Goal: Task Accomplishment & Management: Complete application form

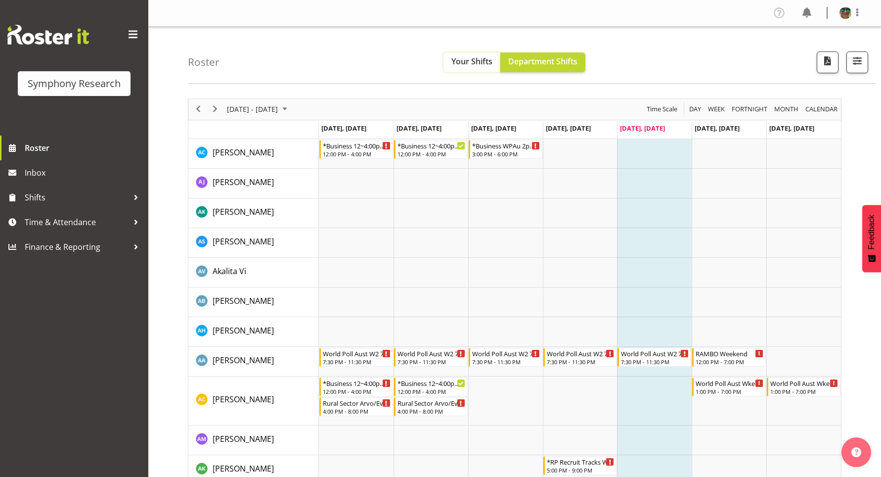
click at [478, 53] on button "Your Shifts" at bounding box center [472, 62] width 57 height 20
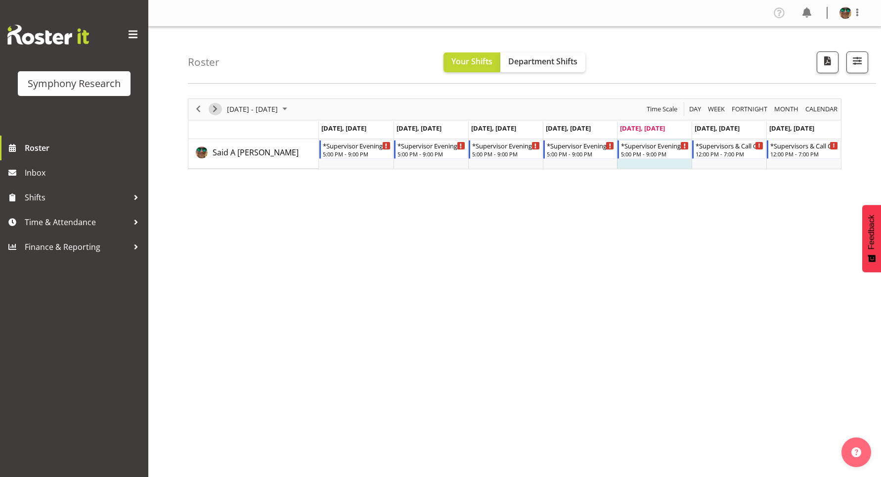
click at [215, 108] on span "Next" at bounding box center [215, 109] width 12 height 12
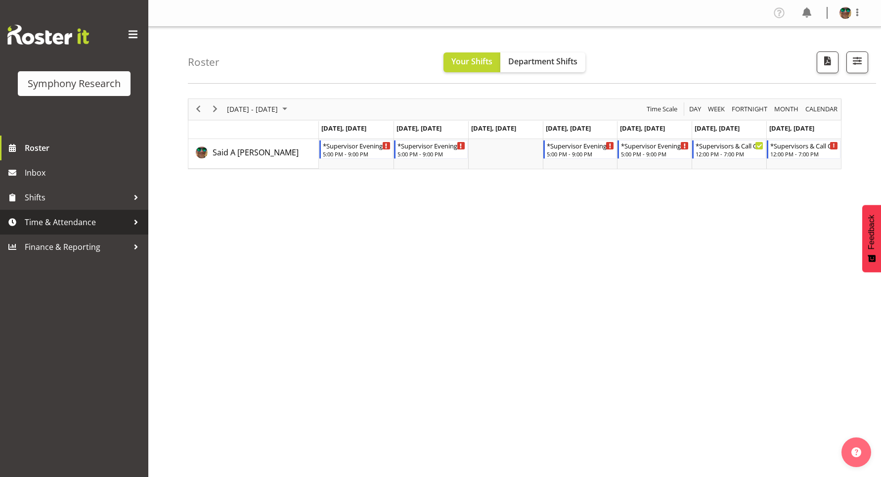
click at [50, 223] on span "Time & Attendance" at bounding box center [77, 222] width 104 height 15
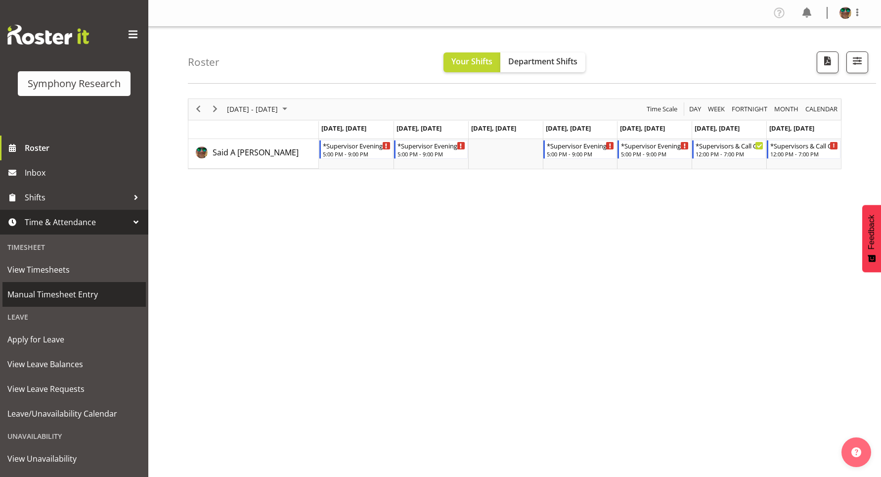
click at [50, 295] on span "Manual Timesheet Entry" at bounding box center [74, 294] width 134 height 15
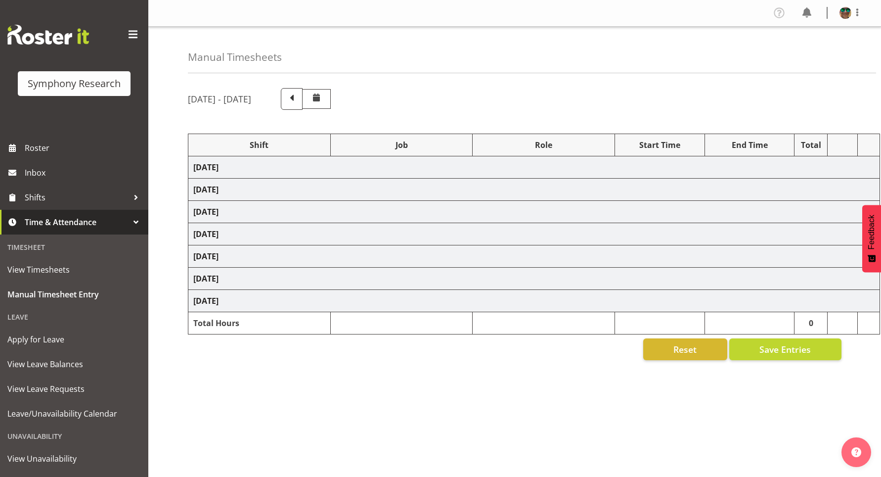
select select "4583"
select select "743"
select select "4583"
select select "10499"
select select "4583"
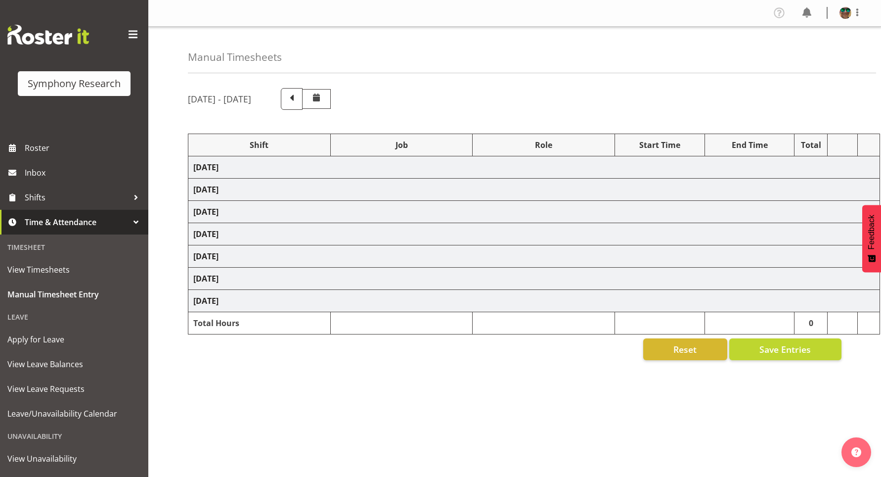
select select "10499"
select select "4583"
select select "10527"
select select "4583"
select select "10499"
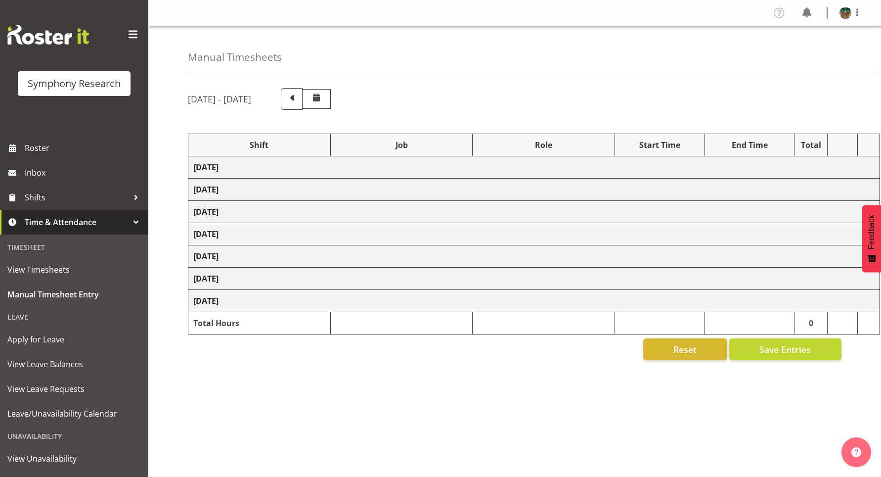
select select "4583"
select select "10499"
select select "4583"
select select "10731"
select select "4583"
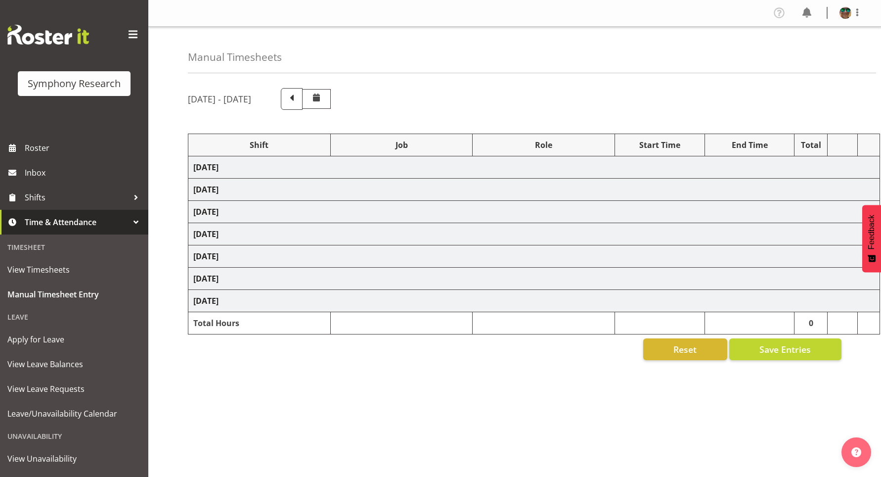
select select "10731"
select select "4583"
select select "9426"
select select "4583"
select select "10633"
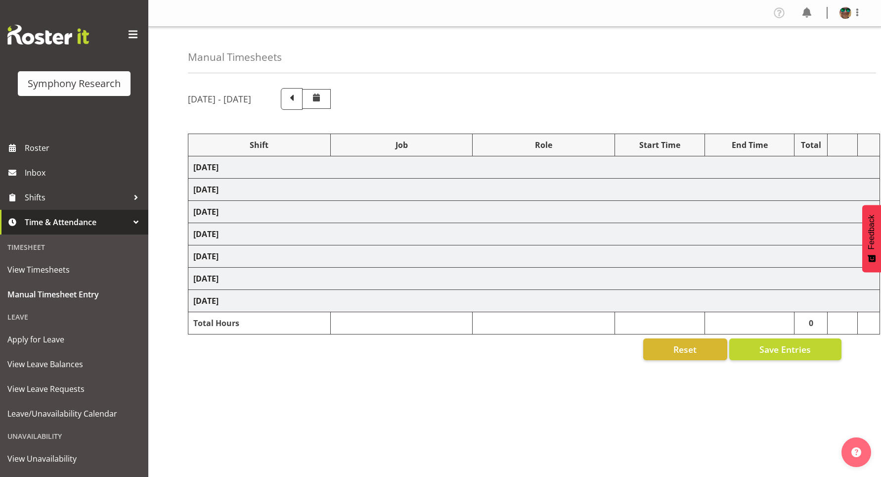
select select "4583"
select select "10730"
select select "4583"
select select "10575"
select select "4583"
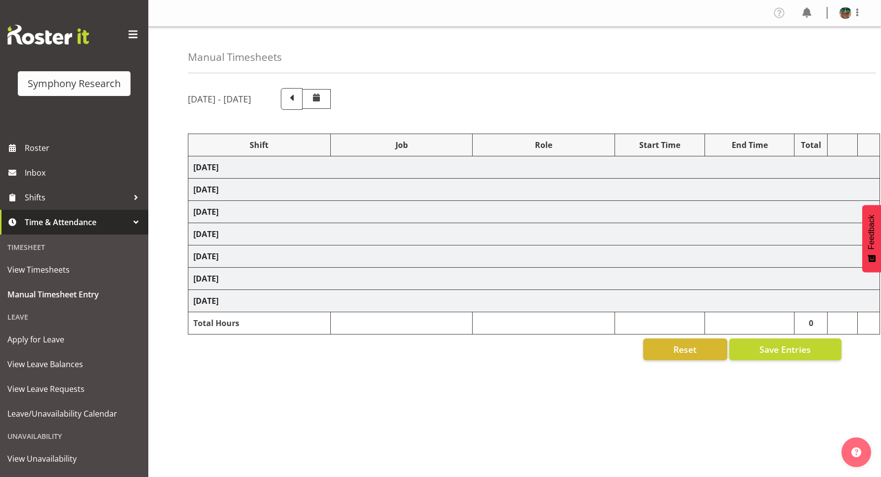
select select "743"
select select "4583"
select select "10731"
select select "4583"
select select "10731"
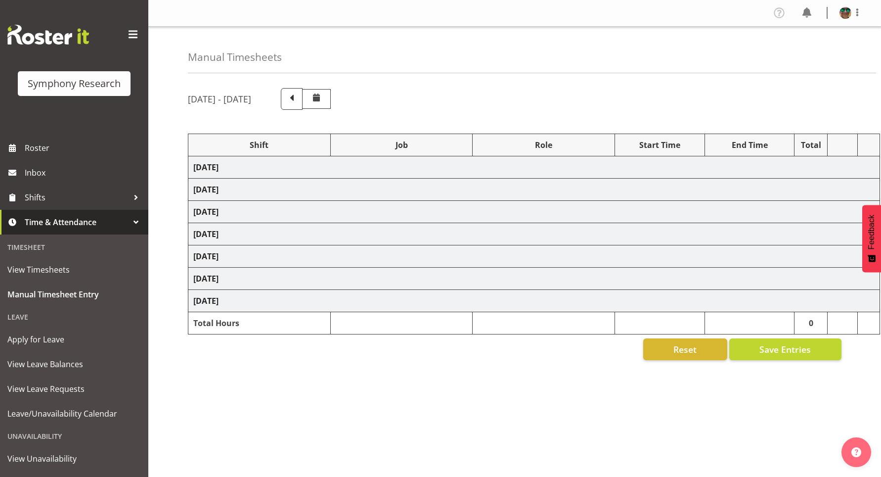
select select "4583"
select select "9426"
select select "4583"
select select "10730"
select select "4583"
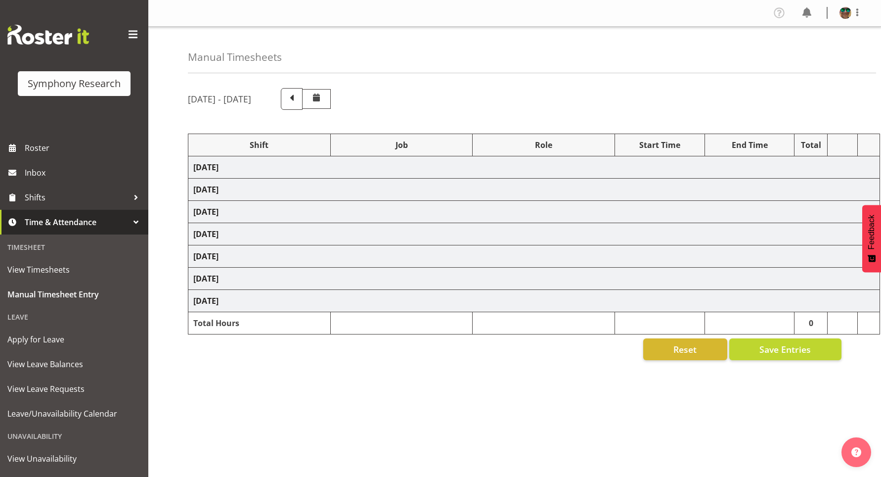
select select "10575"
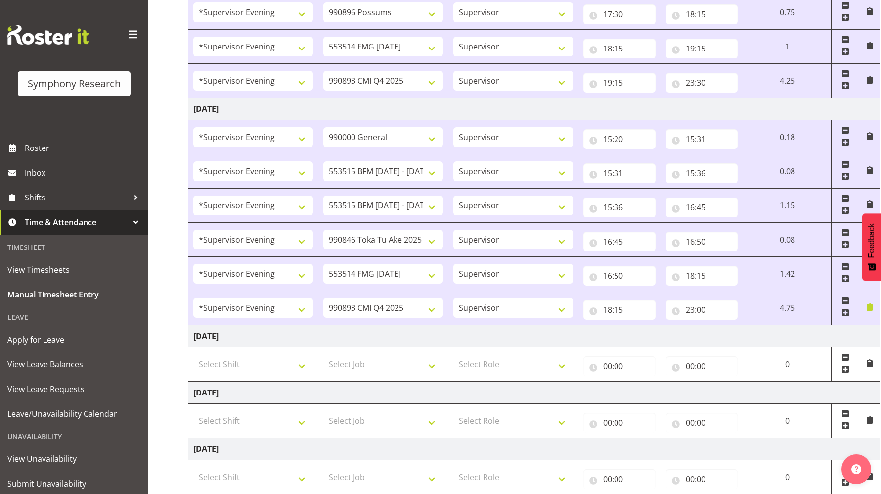
scroll to position [598, 0]
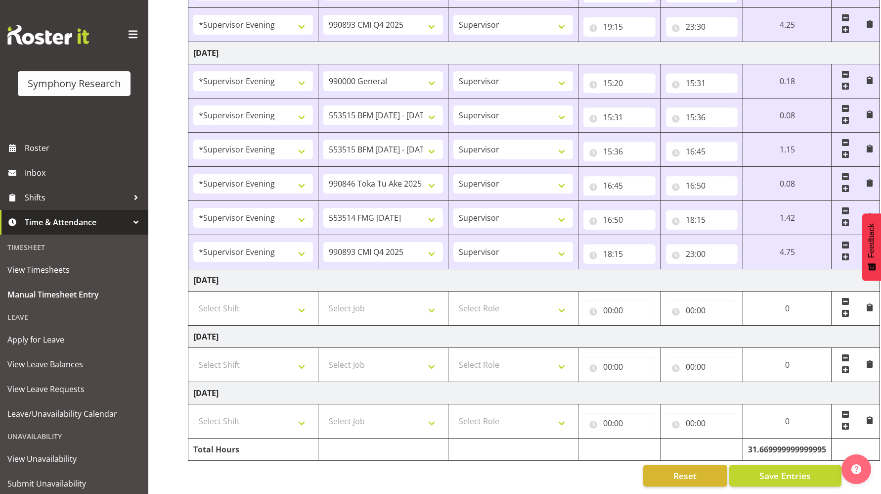
click at [845, 309] on span at bounding box center [846, 313] width 8 height 8
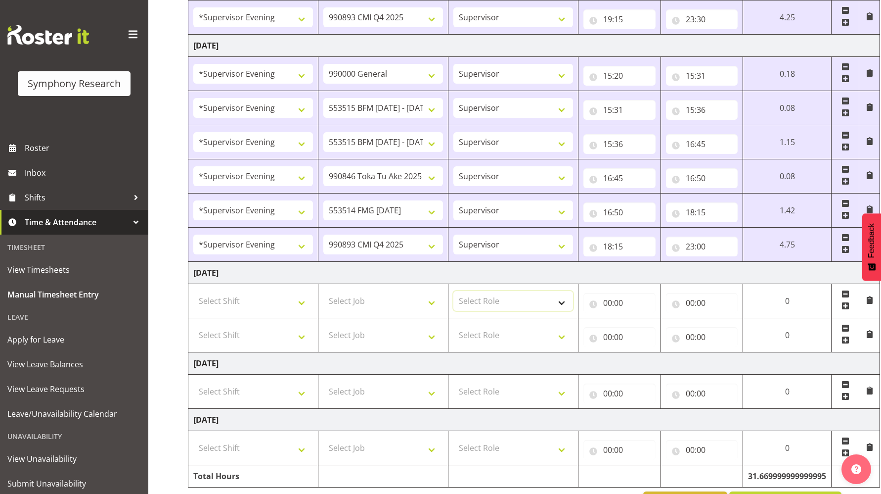
click at [498, 298] on select "Select Role Supervisor Briefing Interviewing" at bounding box center [514, 301] width 120 height 20
select select "45"
click at [454, 291] on select "Select Role Supervisor Briefing Interviewing" at bounding box center [514, 301] width 120 height 20
click at [332, 297] on select "Select Job 550060 IF Admin 553492 World Poll Aus Wave 2 Main 2025 553493 World …" at bounding box center [383, 301] width 120 height 20
select select "9426"
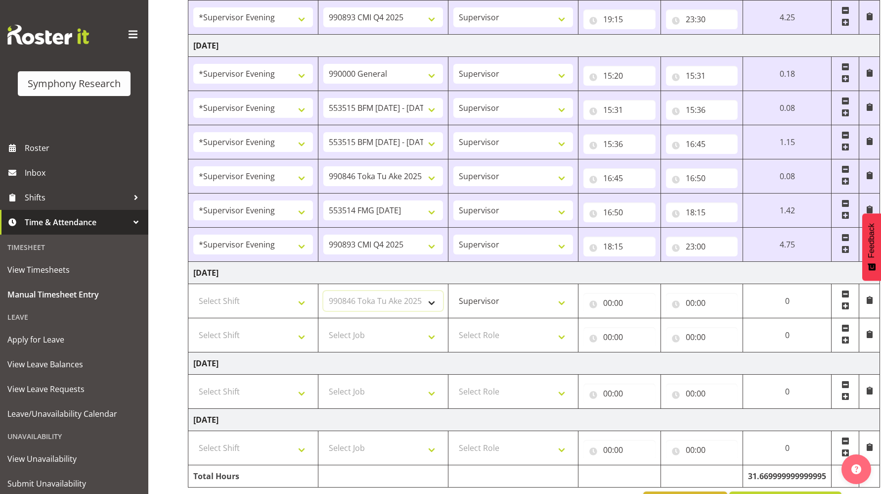
click at [323, 291] on select "Select Job 550060 IF Admin 553492 World Poll Aus Wave 2 Main 2025 553493 World …" at bounding box center [383, 301] width 120 height 20
click at [373, 340] on select "Select Job 550060 IF Admin 553492 World Poll Aus Wave 2 Main 2025 553493 World …" at bounding box center [383, 335] width 120 height 20
select select "10731"
click at [323, 325] on select "Select Job 550060 IF Admin 553492 World Poll Aus Wave 2 Main 2025 553493 World …" at bounding box center [383, 335] width 120 height 20
click at [847, 339] on span at bounding box center [846, 340] width 8 height 8
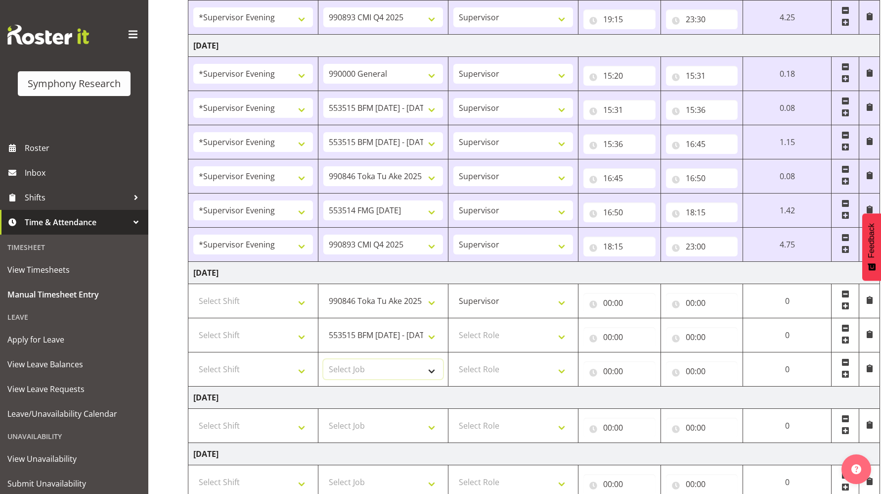
drag, startPoint x: 346, startPoint y: 372, endPoint x: 339, endPoint y: 361, distance: 13.3
click at [346, 372] on select "Select Job 550060 IF Admin 553492 World Poll Aus Wave 2 Main 2025 553493 World …" at bounding box center [383, 369] width 120 height 20
select select "10731"
click at [323, 359] on select "Select Job 550060 IF Admin 553492 World Poll Aus Wave 2 Main 2025 553493 World …" at bounding box center [383, 369] width 120 height 20
click at [845, 374] on span at bounding box center [846, 374] width 8 height 8
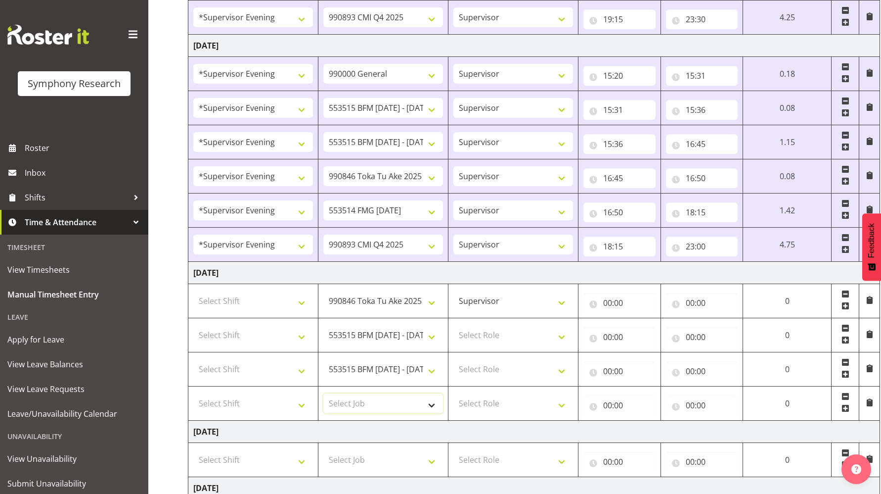
drag, startPoint x: 344, startPoint y: 405, endPoint x: 343, endPoint y: 396, distance: 9.0
click at [344, 405] on select "Select Job 550060 IF Admin 553492 World Poll Aus Wave 2 Main 2025 553493 World …" at bounding box center [383, 403] width 120 height 20
select select "10730"
click at [323, 393] on select "Select Job 550060 IF Admin 553492 World Poll Aus Wave 2 Main 2025 553493 World …" at bounding box center [383, 403] width 120 height 20
click at [481, 341] on select "Select Role Supervisor Briefing Interviewing" at bounding box center [514, 335] width 120 height 20
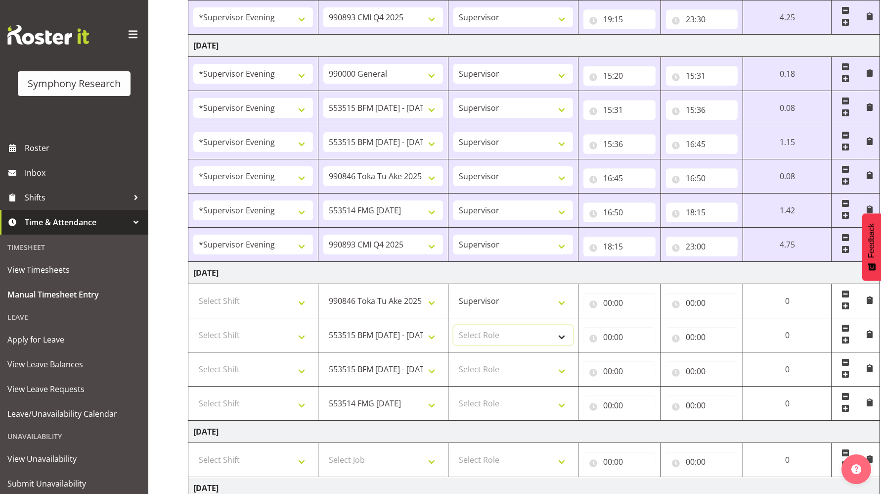
select select "45"
click at [454, 325] on select "Select Role Supervisor Briefing Interviewing" at bounding box center [514, 335] width 120 height 20
click at [473, 372] on select "Select Role Supervisor Briefing Interviewing" at bounding box center [514, 369] width 120 height 20
select select "45"
click at [454, 359] on select "Select Role Supervisor Briefing Interviewing" at bounding box center [514, 369] width 120 height 20
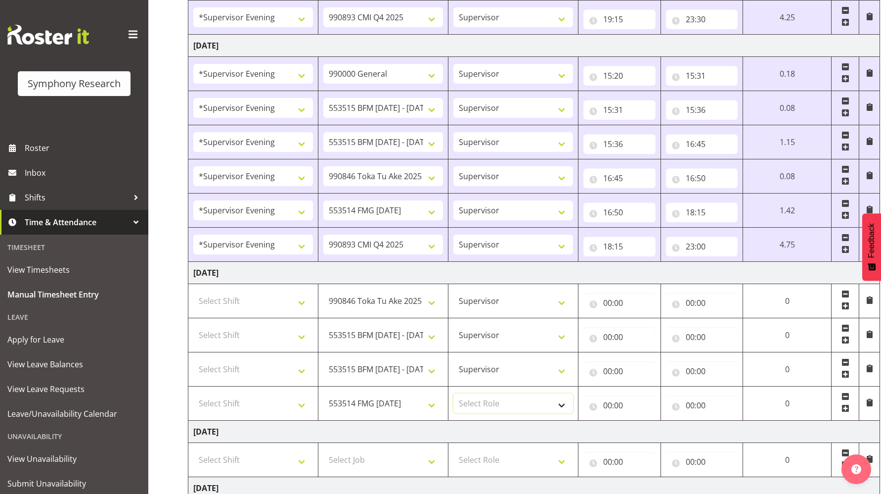
click at [469, 407] on select "Select Role Supervisor Briefing Interviewing" at bounding box center [514, 403] width 120 height 20
select select "45"
click at [454, 393] on select "Select Role Supervisor Briefing Interviewing" at bounding box center [514, 403] width 120 height 20
click at [224, 305] on select "Select Shift !!Weekend Residential (Roster IT Shift Label) *Business 9/10am ~ 4…" at bounding box center [253, 301] width 120 height 20
select select "4583"
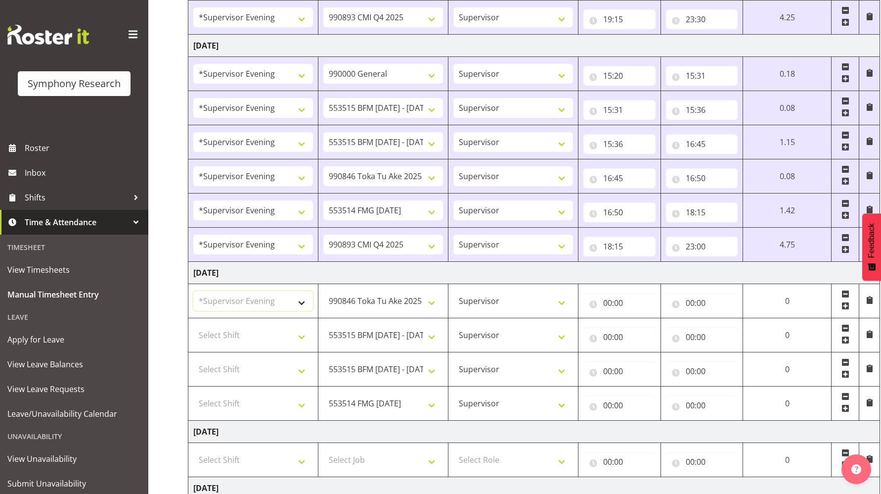
click at [193, 291] on select "Select Shift !!Weekend Residential (Roster IT Shift Label) *Business 9/10am ~ 4…" at bounding box center [253, 301] width 120 height 20
drag, startPoint x: 227, startPoint y: 333, endPoint x: 227, endPoint y: 327, distance: 5.4
click at [227, 333] on select "Select Shift !!Weekend Residential (Roster IT Shift Label) *Business 9/10am ~ 4…" at bounding box center [253, 335] width 120 height 20
select select "4583"
click at [193, 325] on select "Select Shift !!Weekend Residential (Roster IT Shift Label) *Business 9/10am ~ 4…" at bounding box center [253, 335] width 120 height 20
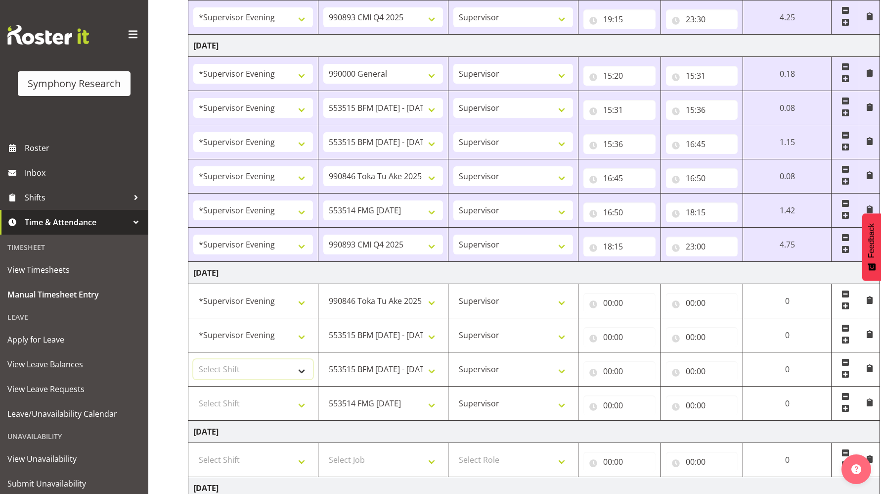
click at [232, 371] on select "Select Shift !!Weekend Residential (Roster IT Shift Label) *Business 9/10am ~ 4…" at bounding box center [253, 369] width 120 height 20
select select "4583"
click at [193, 359] on select "Select Shift !!Weekend Residential (Roster IT Shift Label) *Business 9/10am ~ 4…" at bounding box center [253, 369] width 120 height 20
click at [228, 400] on select "Select Shift !!Weekend Residential (Roster IT Shift Label) *Business 9/10am ~ 4…" at bounding box center [253, 403] width 120 height 20
select select "4583"
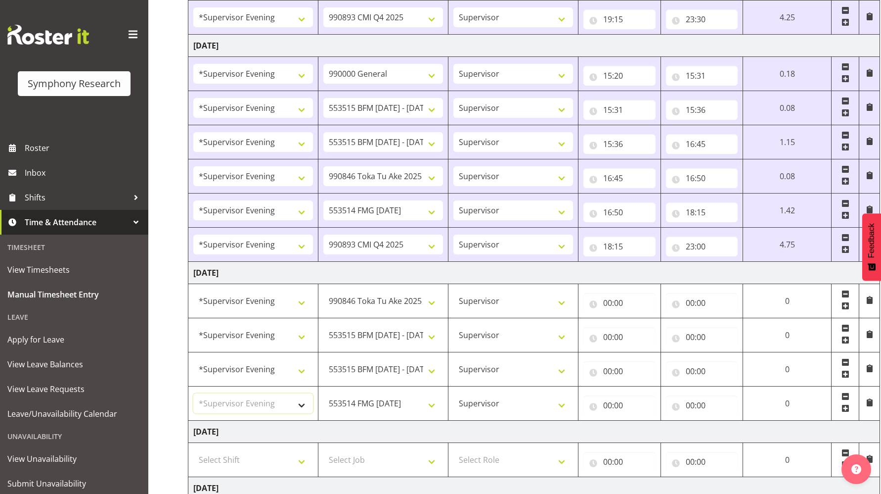
click at [193, 393] on select "Select Shift !!Weekend Residential (Roster IT Shift Label) *Business 9/10am ~ 4…" at bounding box center [253, 403] width 120 height 20
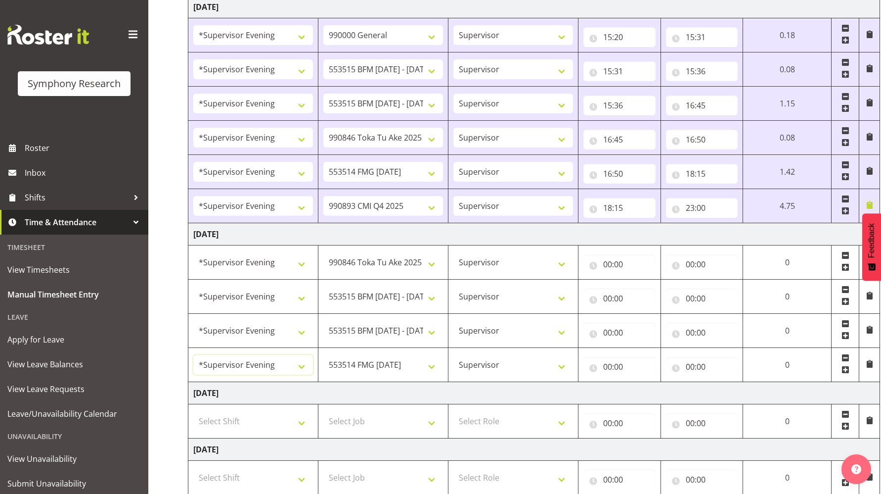
scroll to position [700, 0]
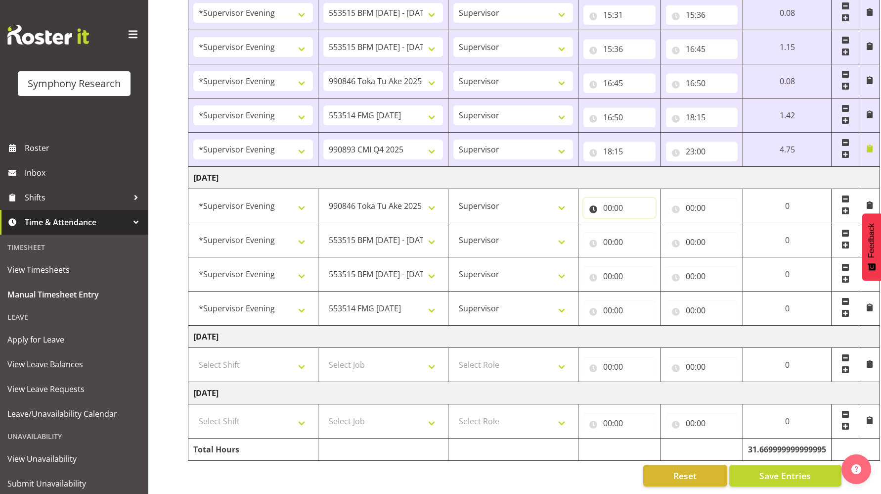
click at [602, 199] on input "00:00" at bounding box center [620, 208] width 72 height 20
click at [652, 228] on select "00 01 02 03 04 05 06 07 08 09 10 11 12 13 14 15 16 17 18 19 20 21 22 23" at bounding box center [651, 234] width 22 height 20
select select "15"
click at [640, 224] on select "00 01 02 03 04 05 06 07 08 09 10 11 12 13 14 15 16 17 18 19 20 21 22 23" at bounding box center [651, 234] width 22 height 20
type input "15:00"
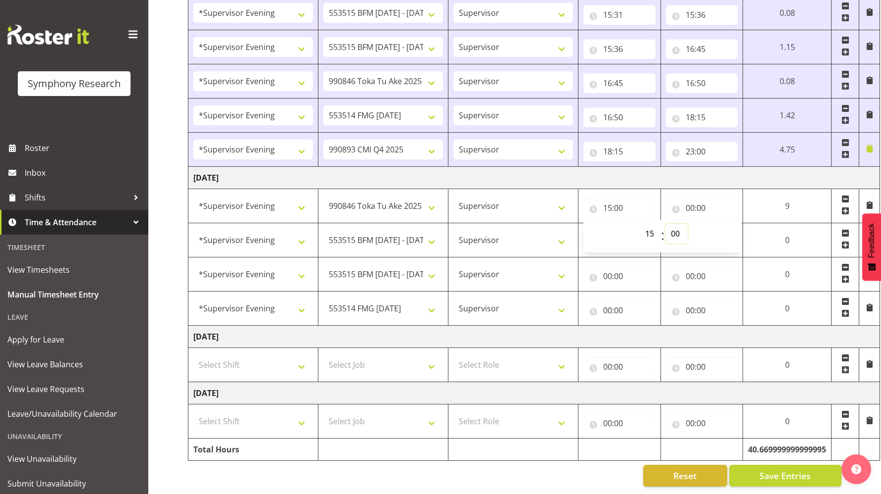
click at [674, 226] on select "00 01 02 03 04 05 06 07 08 09 10 11 12 13 14 15 16 17 18 19 20 21 22 23 24 25 2…" at bounding box center [677, 234] width 22 height 20
select select "23"
click at [668, 224] on select "00 01 02 03 04 05 06 07 08 09 10 11 12 13 14 15 16 17 18 19 20 21 22 23 24 25 2…" at bounding box center [677, 234] width 22 height 20
type input "15:23"
click at [692, 198] on input "00:00" at bounding box center [706, 208] width 73 height 20
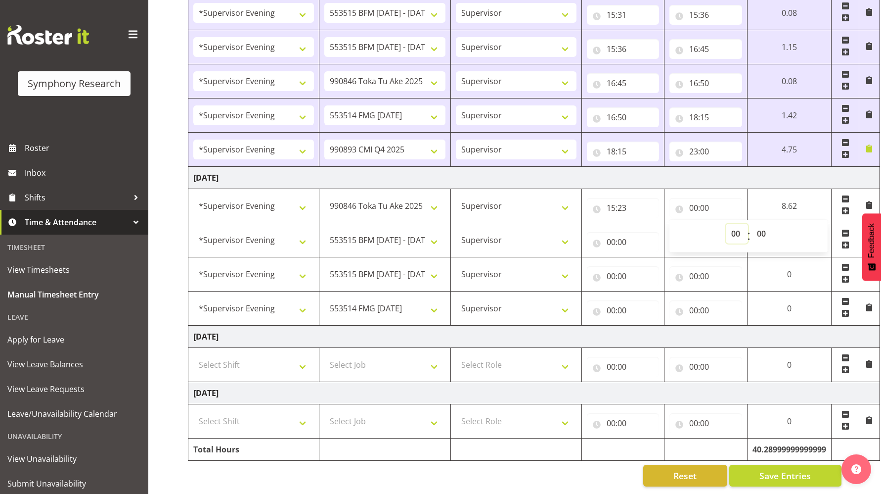
click at [729, 226] on select "00 01 02 03 04 05 06 07 08 09 10 11 12 13 14 15 16 17 18 19 20 21 22 23" at bounding box center [737, 234] width 22 height 20
select select "15"
click at [726, 224] on select "00 01 02 03 04 05 06 07 08 09 10 11 12 13 14 15 16 17 18 19 20 21 22 23" at bounding box center [737, 234] width 22 height 20
type input "15:00"
click at [762, 226] on select "00 01 02 03 04 05 06 07 08 09 10 11 12 13 14 15 16 17 18 19 20 21 22 23 24 25 2…" at bounding box center [763, 234] width 22 height 20
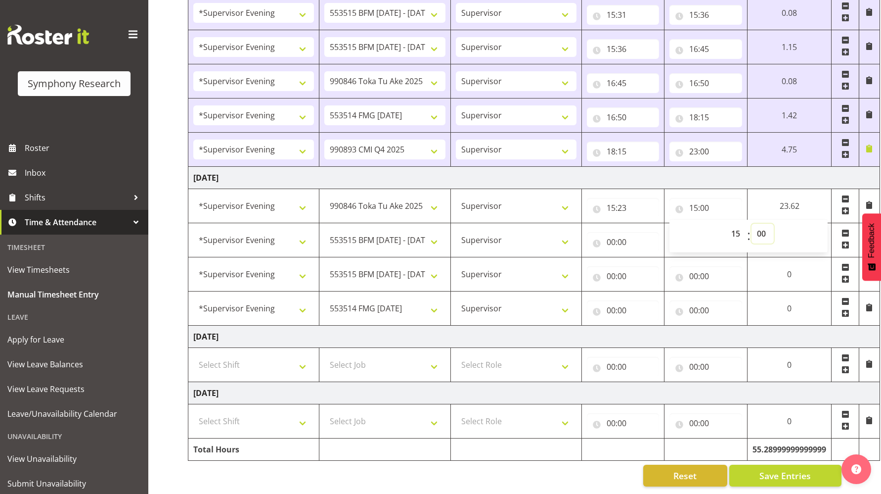
select select "28"
click at [752, 224] on select "00 01 02 03 04 05 06 07 08 09 10 11 12 13 14 15 16 17 18 19 20 21 22 23 24 25 2…" at bounding box center [763, 234] width 22 height 20
type input "15:28"
click at [607, 234] on input "00:00" at bounding box center [620, 242] width 72 height 20
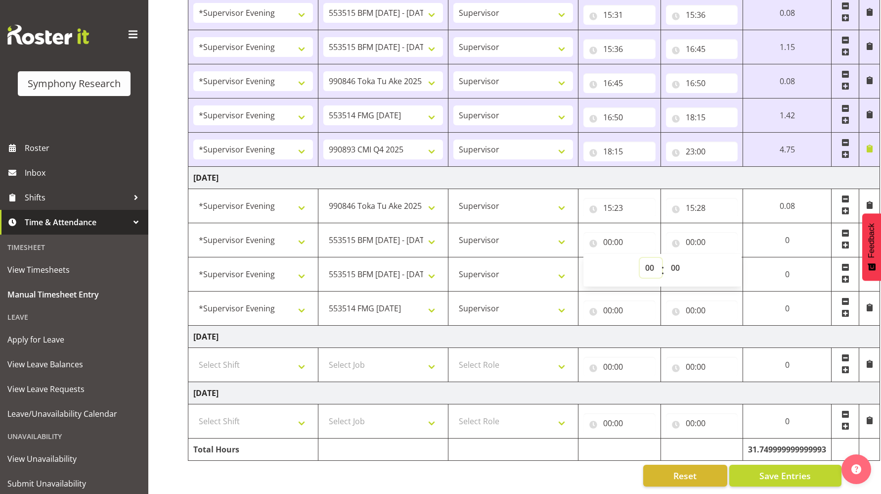
click at [648, 261] on select "00 01 02 03 04 05 06 07 08 09 10 11 12 13 14 15 16 17 18 19 20 21 22 23" at bounding box center [651, 268] width 22 height 20
select select "15"
click at [642, 258] on select "00 01 02 03 04 05 06 07 08 09 10 11 12 13 14 15 16 17 18 19 20 21 22 23" at bounding box center [651, 268] width 22 height 20
type input "15:00"
click at [678, 262] on select "00 01 02 03 04 05 06 07 08 09 10 11 12 13 14 15 16 17 18 19 20 21 22 23 24 25 2…" at bounding box center [680, 268] width 22 height 20
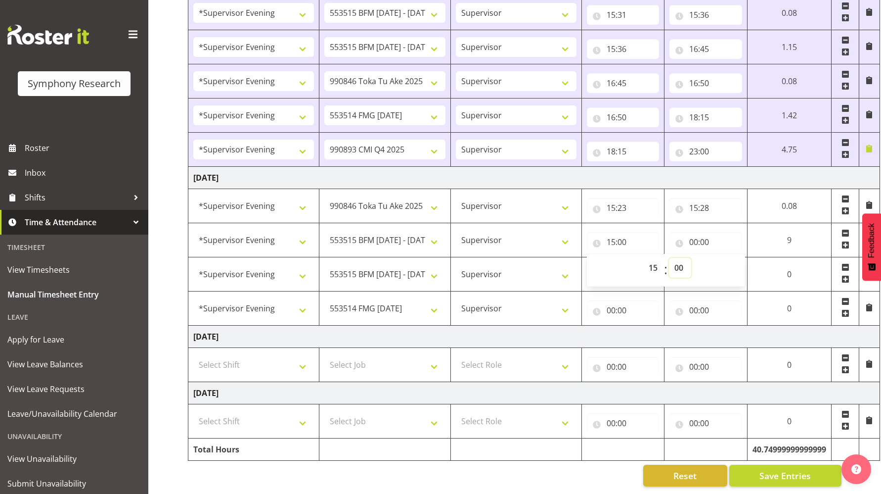
select select "28"
click at [669, 258] on select "00 01 02 03 04 05 06 07 08 09 10 11 12 13 14 15 16 17 18 19 20 21 22 23 24 25 2…" at bounding box center [680, 268] width 22 height 20
type input "15:28"
click at [634, 167] on td "[DATE]" at bounding box center [534, 178] width 692 height 22
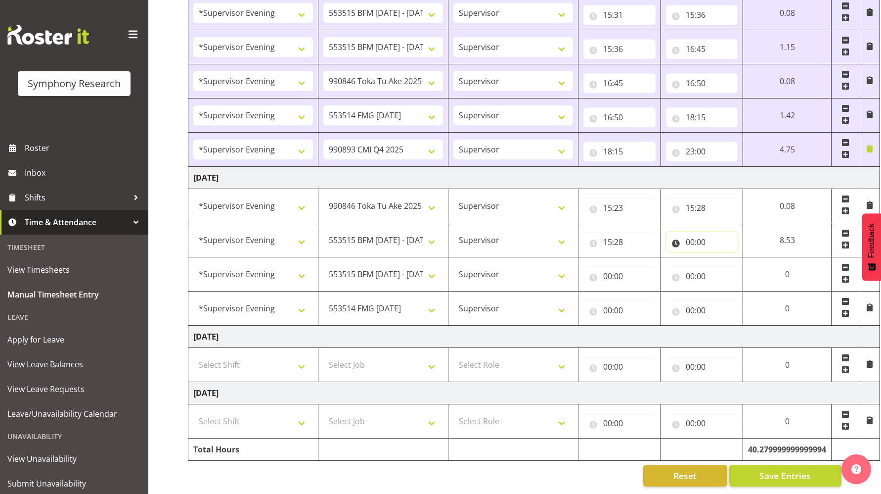
click at [690, 235] on input "00:00" at bounding box center [702, 242] width 72 height 20
drag, startPoint x: 731, startPoint y: 260, endPoint x: 729, endPoint y: 253, distance: 7.5
click at [731, 260] on select "00 01 02 03 04 05 06 07 08 09 10 11 12 13 14 15 16 17 18 19 20 21 22 23" at bounding box center [734, 268] width 22 height 20
select select "15"
click at [723, 258] on select "00 01 02 03 04 05 06 07 08 09 10 11 12 13 14 15 16 17 18 19 20 21 22 23" at bounding box center [734, 268] width 22 height 20
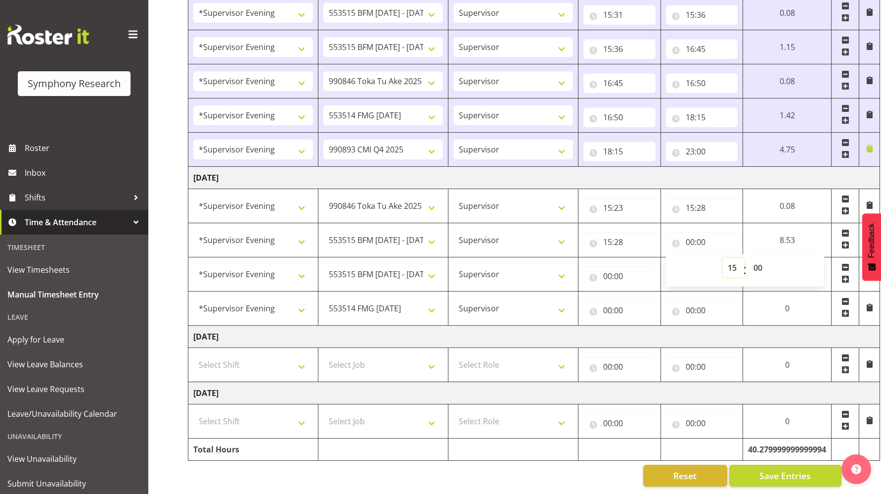
type input "15:00"
drag, startPoint x: 758, startPoint y: 261, endPoint x: 757, endPoint y: 254, distance: 6.4
click at [758, 261] on select "00 01 02 03 04 05 06 07 08 09 10 11 12 13 14 15 16 17 18 19 20 21 22 23 24 25 2…" at bounding box center [759, 268] width 22 height 20
select select "33"
click at [751, 258] on select "00 01 02 03 04 05 06 07 08 09 10 11 12 13 14 15 16 17 18 19 20 21 22 23 24 25 2…" at bounding box center [759, 268] width 22 height 20
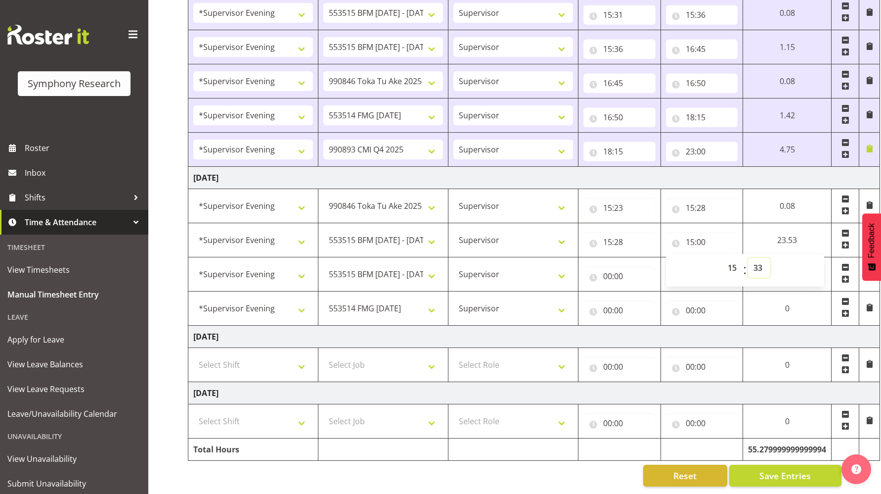
type input "15:33"
click at [608, 270] on input "00:00" at bounding box center [623, 276] width 73 height 20
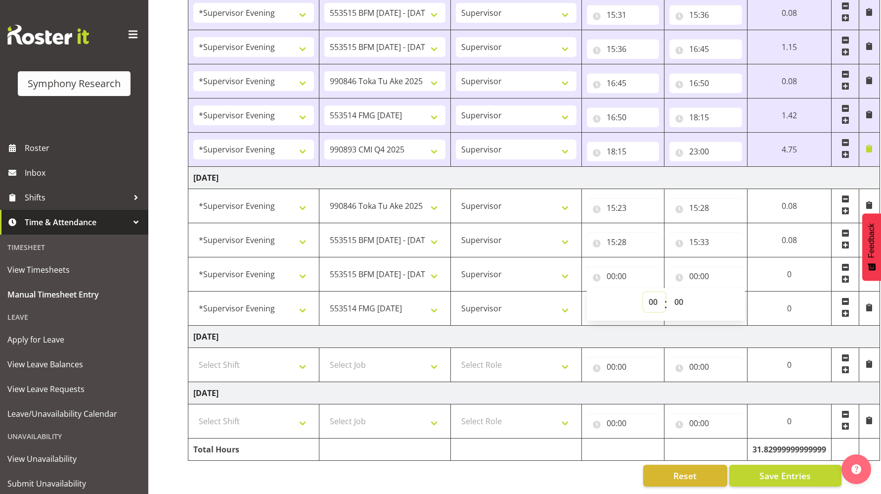
click at [651, 298] on select "00 01 02 03 04 05 06 07 08 09 10 11 12 13 14 15 16 17 18 19 20 21 22 23" at bounding box center [654, 302] width 22 height 20
select select "15"
click at [643, 292] on select "00 01 02 03 04 05 06 07 08 09 10 11 12 13 14 15 16 17 18 19 20 21 22 23" at bounding box center [654, 302] width 22 height 20
type input "15:00"
drag, startPoint x: 678, startPoint y: 294, endPoint x: 677, endPoint y: 289, distance: 5.5
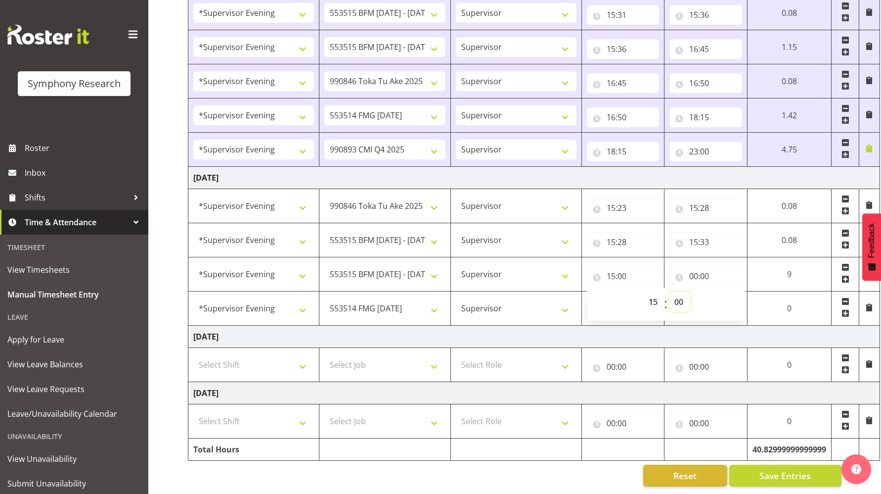
click at [678, 294] on select "00 01 02 03 04 05 06 07 08 09 10 11 12 13 14 15 16 17 18 19 20 21 22 23 24 25 2…" at bounding box center [680, 302] width 22 height 20
select select "33"
click at [669, 292] on select "00 01 02 03 04 05 06 07 08 09 10 11 12 13 14 15 16 17 18 19 20 21 22 23 24 25 2…" at bounding box center [680, 302] width 22 height 20
type input "15:33"
click at [693, 271] on input "00:00" at bounding box center [706, 276] width 73 height 20
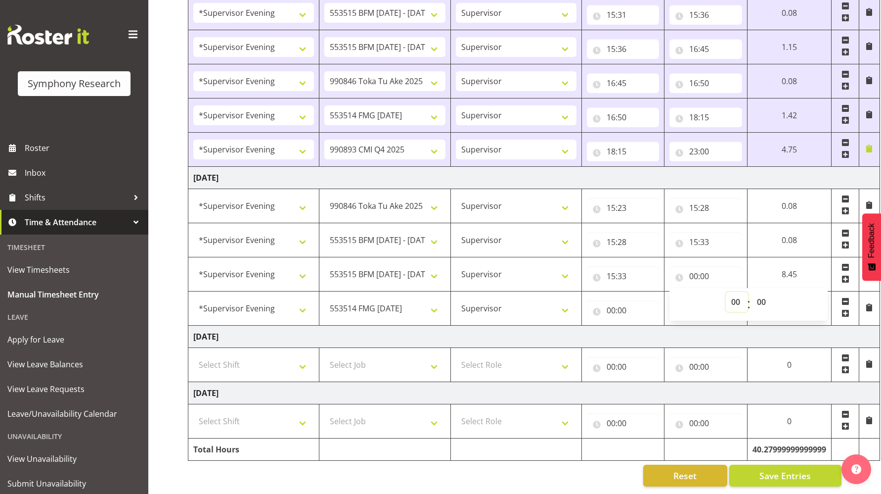
click at [735, 297] on select "00 01 02 03 04 05 06 07 08 09 10 11 12 13 14 15 16 17 18 19 20 21 22 23" at bounding box center [737, 302] width 22 height 20
select select "17"
click at [726, 292] on select "00 01 02 03 04 05 06 07 08 09 10 11 12 13 14 15 16 17 18 19 20 21 22 23" at bounding box center [737, 302] width 22 height 20
type input "17:00"
click at [731, 298] on select "00 01 02 03 04 05 06 07 08 09 10 11 12 13 14 15 16 17 18 19 20 21 22 23" at bounding box center [734, 302] width 22 height 20
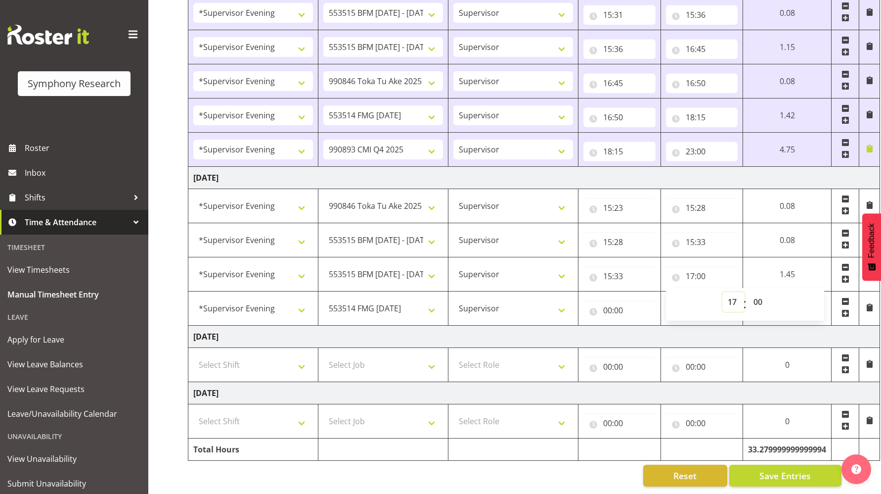
select select "18"
click at [723, 292] on select "00 01 02 03 04 05 06 07 08 09 10 11 12 13 14 15 16 17 18 19 20 21 22 23" at bounding box center [734, 302] width 22 height 20
type input "18:00"
click at [602, 304] on input "00:00" at bounding box center [620, 310] width 72 height 20
click at [650, 333] on select "00 01 02 03 04 05 06 07 08 09 10 11 12 13 14 15 16 17 18 19 20 21 22 23" at bounding box center [651, 336] width 22 height 20
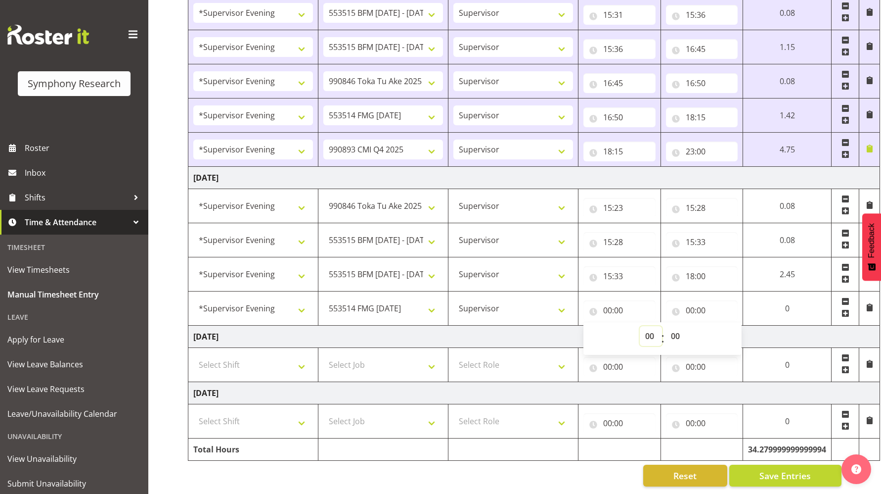
select select "18"
click at [640, 326] on select "00 01 02 03 04 05 06 07 08 09 10 11 12 13 14 15 16 17 18 19 20 21 22 23" at bounding box center [651, 336] width 22 height 20
type input "18:00"
click at [690, 305] on input "00:00" at bounding box center [702, 310] width 72 height 20
drag, startPoint x: 730, startPoint y: 328, endPoint x: 730, endPoint y: 319, distance: 9.9
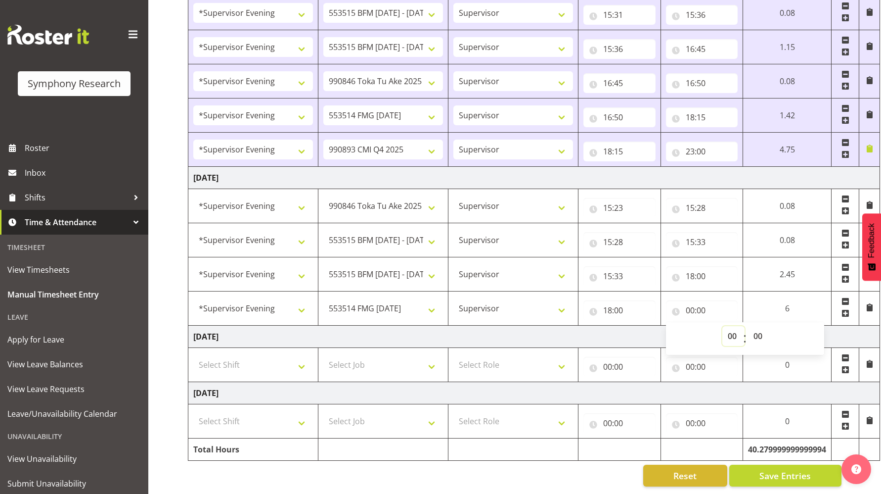
click at [730, 328] on select "00 01 02 03 04 05 06 07 08 09 10 11 12 13 14 15 16 17 18 19 20 21 22 23" at bounding box center [734, 336] width 22 height 20
select select "22"
click at [723, 326] on select "00 01 02 03 04 05 06 07 08 09 10 11 12 13 14 15 16 17 18 19 20 21 22 23" at bounding box center [734, 336] width 22 height 20
type input "22:00"
click at [704, 266] on input "18:00" at bounding box center [702, 276] width 72 height 20
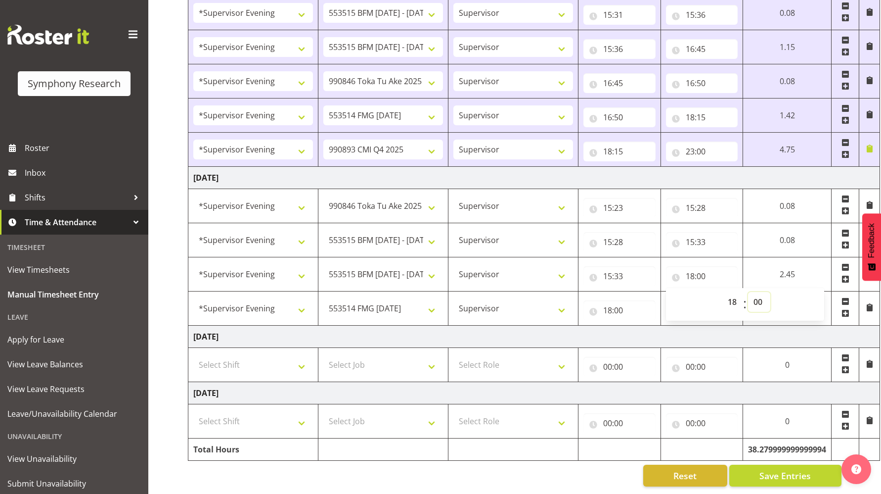
click at [760, 294] on select "00 01 02 03 04 05 06 07 08 09 10 11 12 13 14 15 16 17 18 19 20 21 22 23 24 25 2…" at bounding box center [759, 302] width 22 height 20
select select "30"
click at [748, 292] on select "00 01 02 03 04 05 06 07 08 09 10 11 12 13 14 15 16 17 18 19 20 21 22 23 24 25 2…" at bounding box center [759, 302] width 22 height 20
type input "18:30"
click at [620, 303] on input "18:00" at bounding box center [620, 310] width 72 height 20
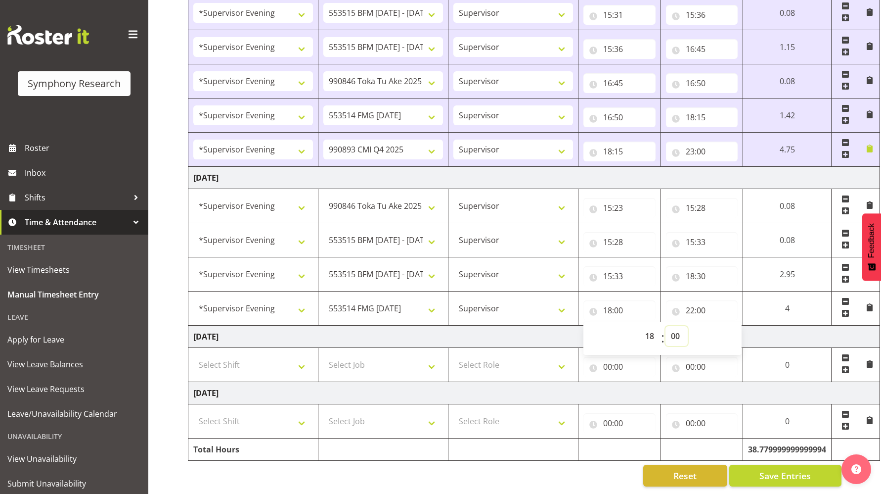
click at [675, 326] on select "00 01 02 03 04 05 06 07 08 09 10 11 12 13 14 15 16 17 18 19 20 21 22 23 24 25 2…" at bounding box center [677, 336] width 22 height 20
select select "30"
click at [666, 326] on select "00 01 02 03 04 05 06 07 08 09 10 11 12 13 14 15 16 17 18 19 20 21 22 23 24 25 2…" at bounding box center [677, 336] width 22 height 20
type input "18:30"
click at [672, 171] on td "[DATE]" at bounding box center [534, 178] width 692 height 22
